Goal: Information Seeking & Learning: Understand process/instructions

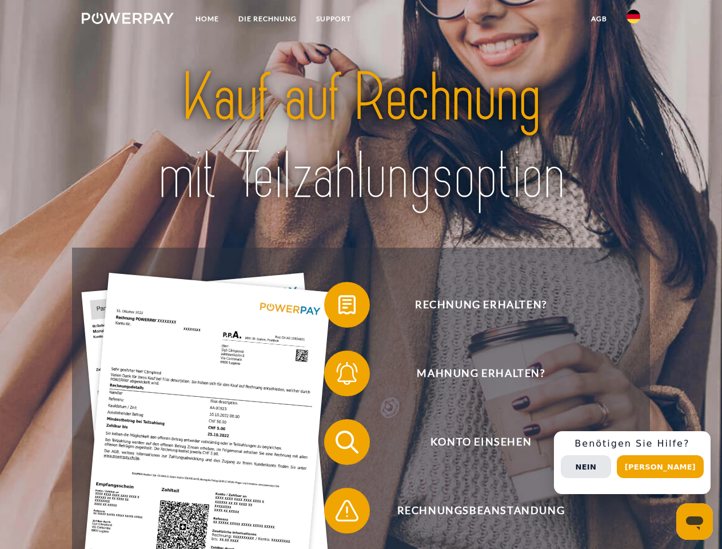
click at [128, 20] on img at bounding box center [128, 18] width 92 height 11
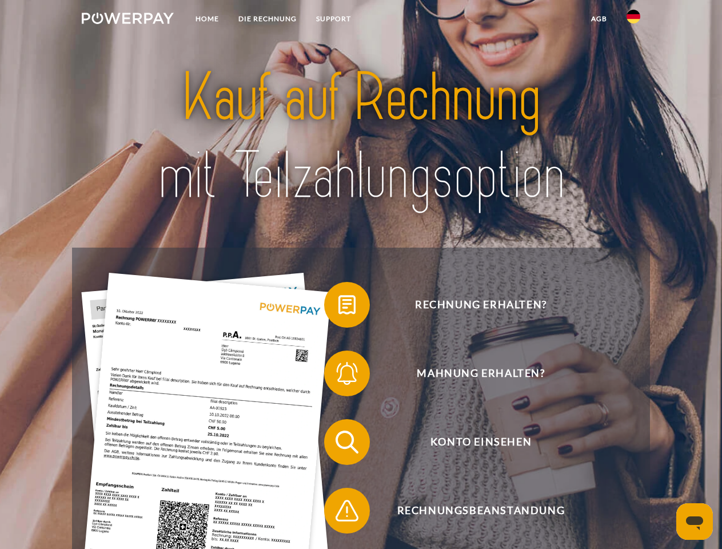
click at [634, 20] on img at bounding box center [634, 17] width 14 height 14
click at [599, 19] on link "agb" at bounding box center [599, 19] width 35 height 21
click at [339, 307] on span at bounding box center [329, 304] width 57 height 57
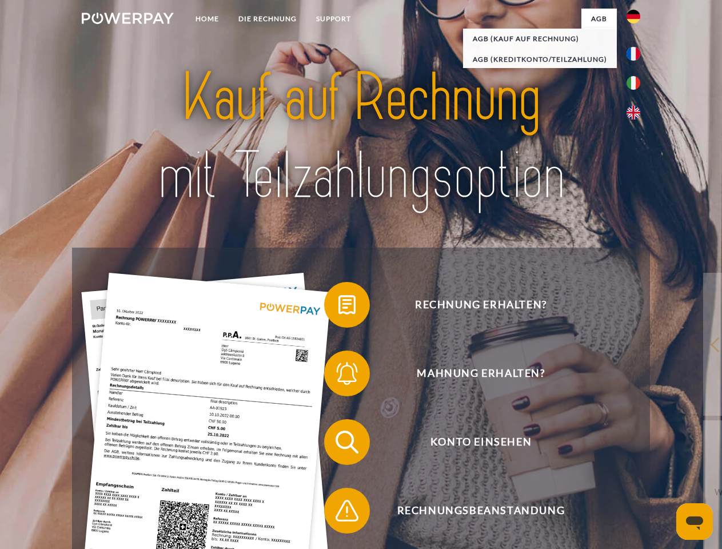
click at [339, 376] on span at bounding box center [329, 373] width 57 height 57
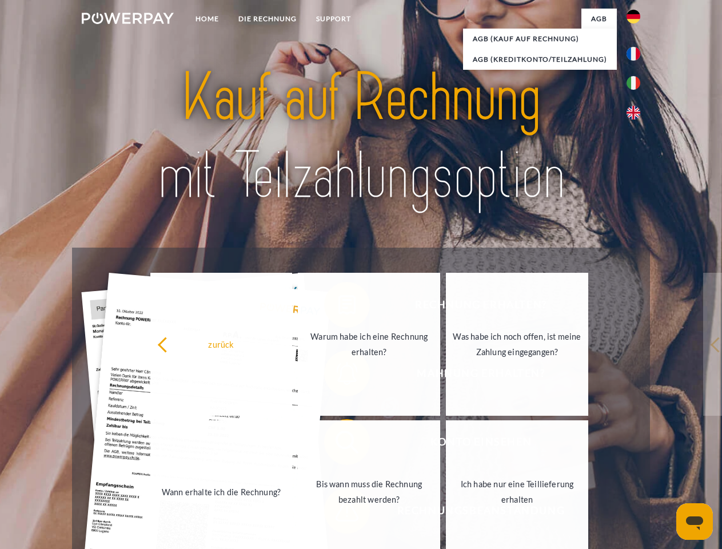
click at [339, 444] on link "Bis wann muss die Rechnung bezahlt werden?" at bounding box center [369, 491] width 142 height 143
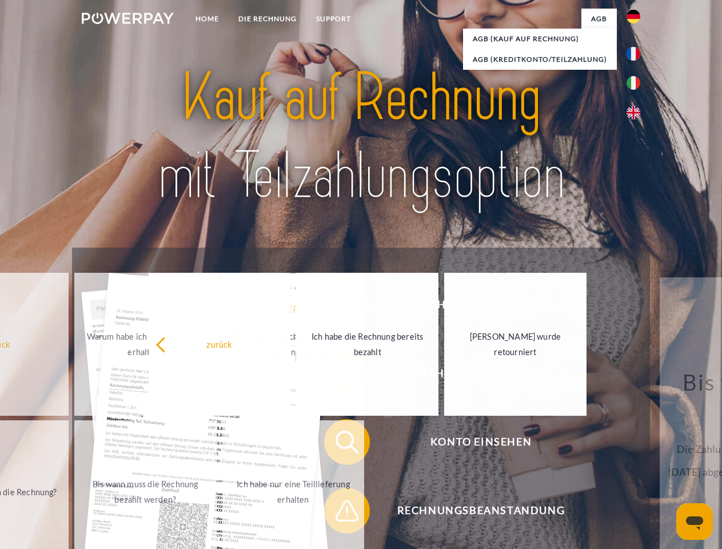
click at [339, 513] on span at bounding box center [329, 510] width 57 height 57
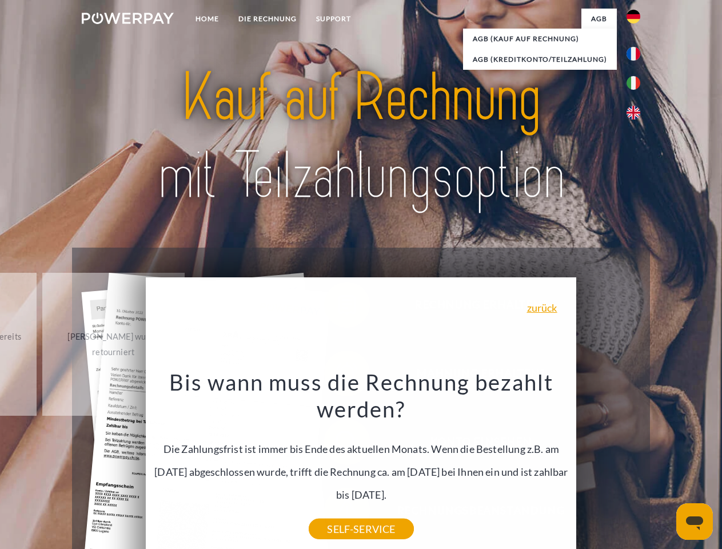
click at [636, 463] on div "Rechnung erhalten? Mahnung erhalten? Konto einsehen" at bounding box center [361, 476] width 578 height 457
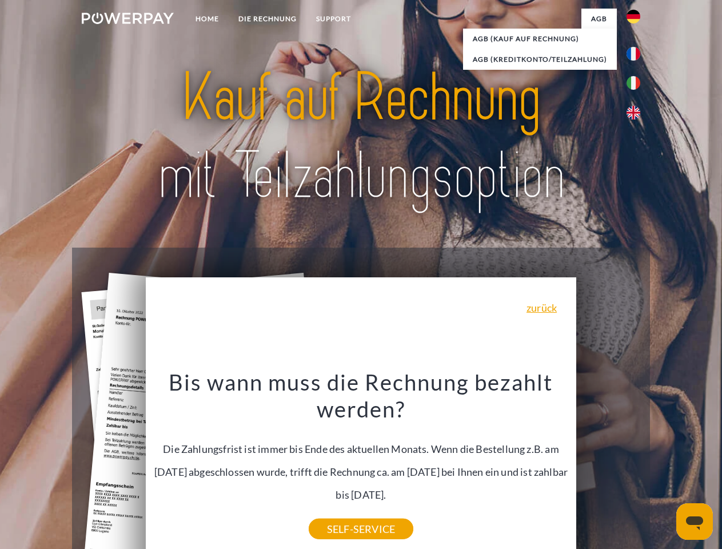
click at [608, 465] on span "Konto einsehen" at bounding box center [481, 442] width 280 height 46
click at [664, 467] on header "Home DIE RECHNUNG SUPPORT" at bounding box center [361, 395] width 722 height 790
